Goal: Task Accomplishment & Management: Manage account settings

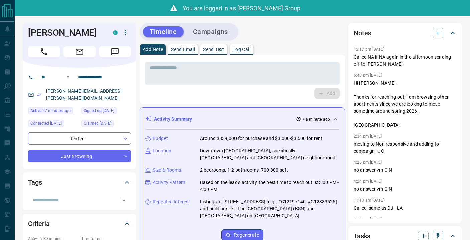
click at [125, 31] on icon "button" at bounding box center [125, 32] width 1 height 5
click at [114, 47] on li "Reassign Lead" at bounding box center [111, 46] width 39 height 10
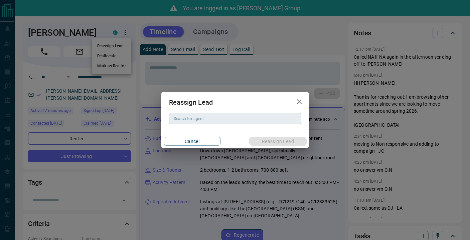
click at [207, 123] on div "Search for agent" at bounding box center [235, 118] width 132 height 11
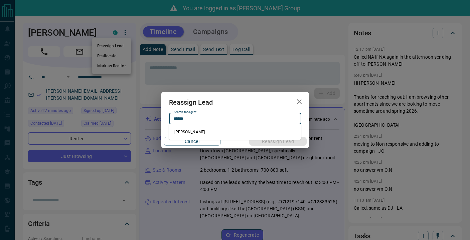
click at [201, 132] on li "[PERSON_NAME]" at bounding box center [235, 132] width 132 height 10
type input "**********"
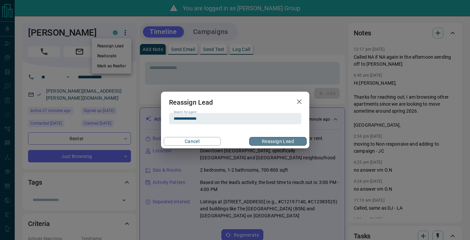
click at [274, 140] on button "Reassign Lead" at bounding box center [277, 141] width 57 height 9
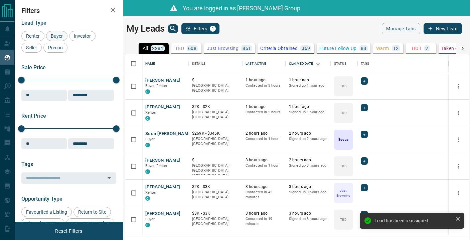
scroll to position [181, 344]
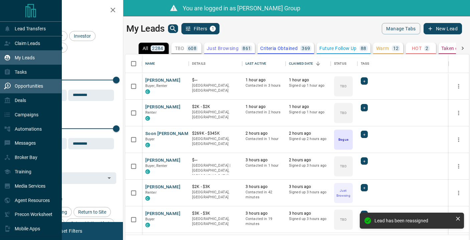
click at [21, 88] on p "Opportunities" at bounding box center [29, 85] width 28 height 5
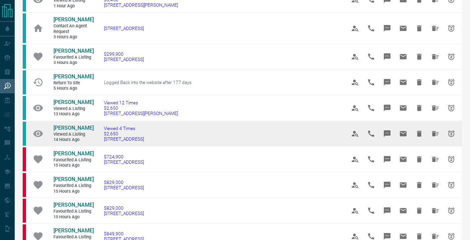
scroll to position [156, 0]
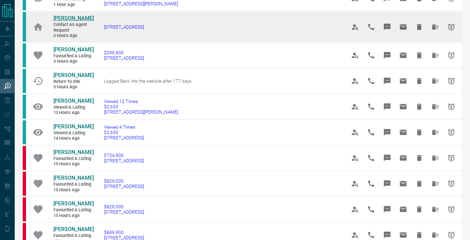
click at [71, 15] on span "[PERSON_NAME]" at bounding box center [73, 18] width 40 height 6
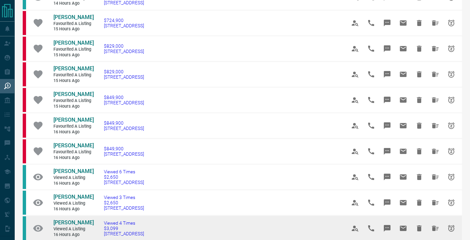
scroll to position [146, 0]
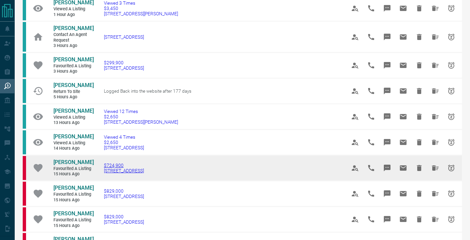
click at [144, 174] on span "[STREET_ADDRESS]" at bounding box center [124, 170] width 40 height 5
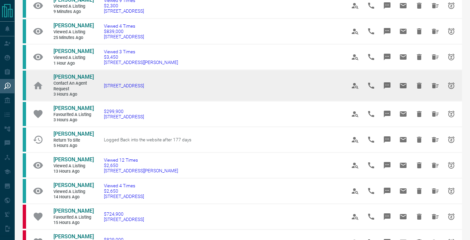
scroll to position [97, 0]
click at [71, 74] on span "[PERSON_NAME]" at bounding box center [73, 76] width 40 height 6
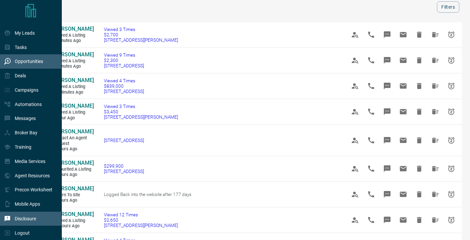
scroll to position [84, 0]
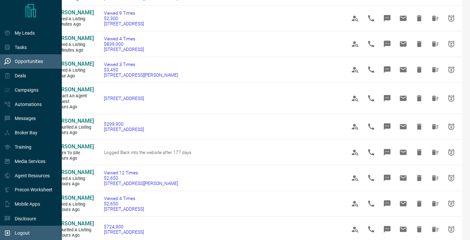
click at [29, 233] on div "Logout" at bounding box center [31, 233] width 62 height 14
